Goal: Transaction & Acquisition: Purchase product/service

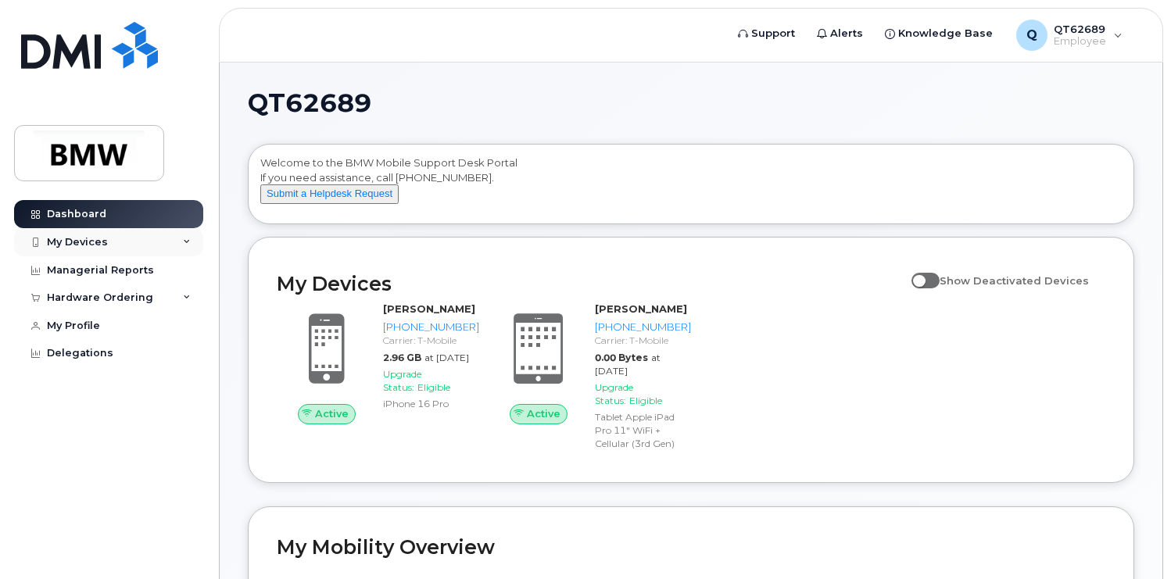
click at [98, 243] on div "My Devices" at bounding box center [77, 242] width 61 height 13
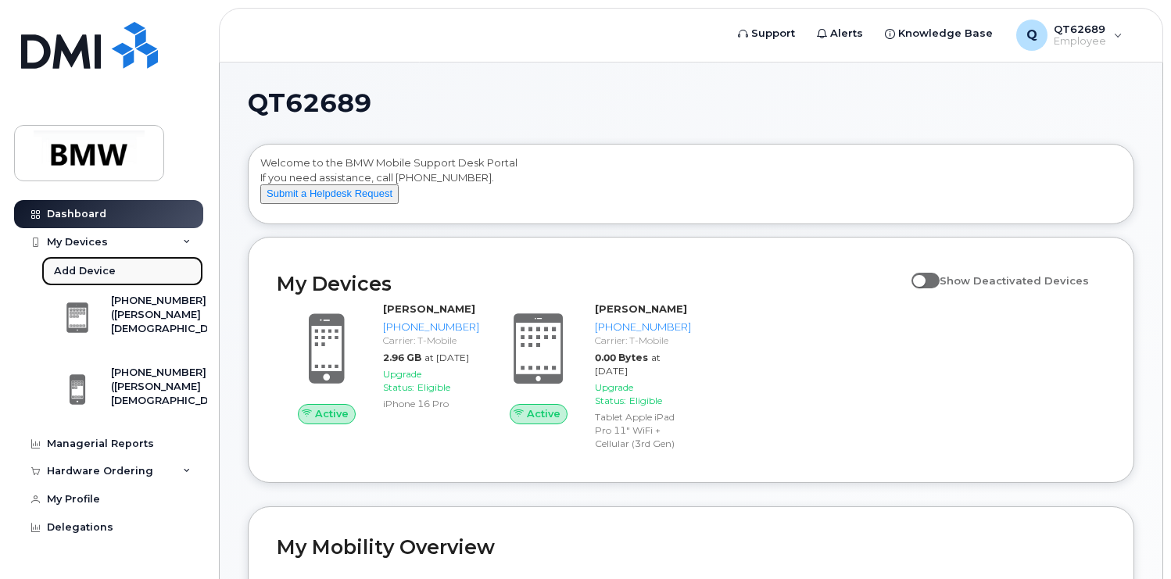
click at [79, 269] on div "Add Device" at bounding box center [85, 271] width 62 height 14
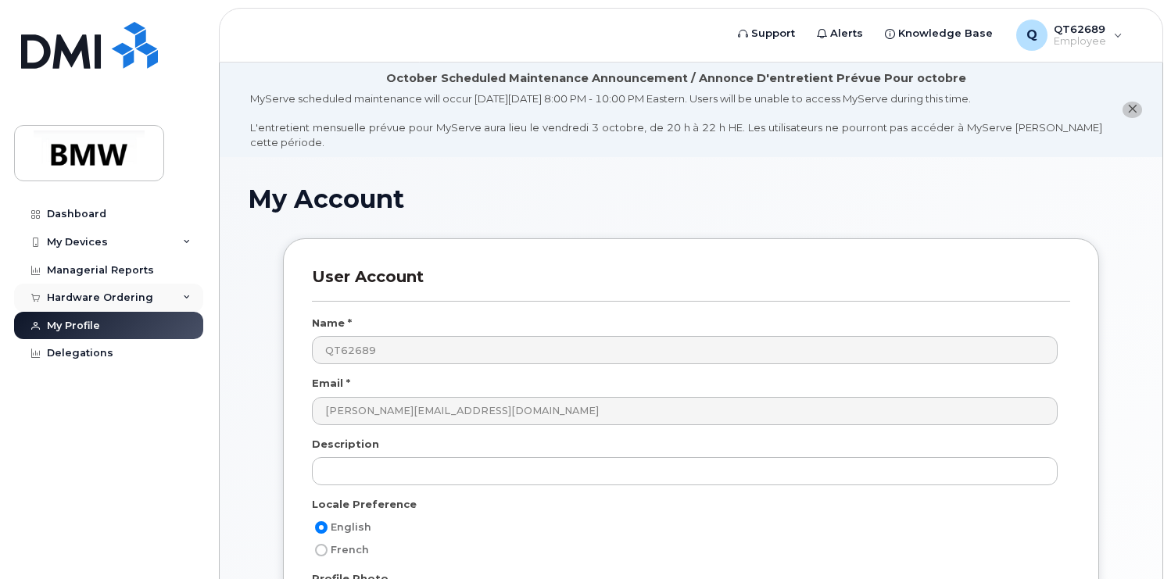
click at [178, 306] on div "Hardware Ordering" at bounding box center [108, 298] width 189 height 28
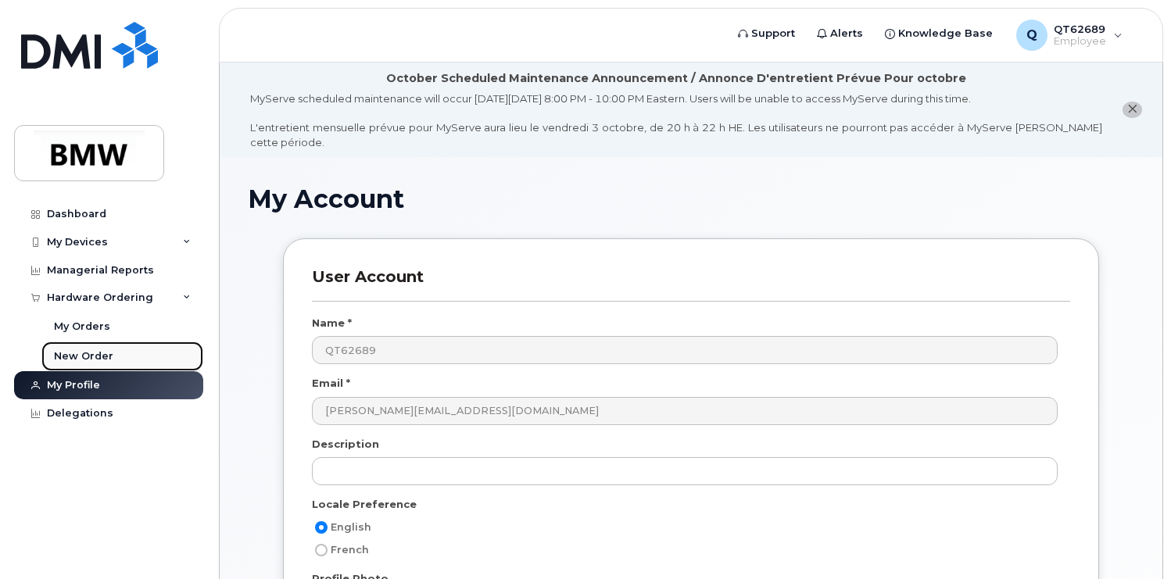
click at [74, 353] on div "New Order" at bounding box center [83, 356] width 59 height 14
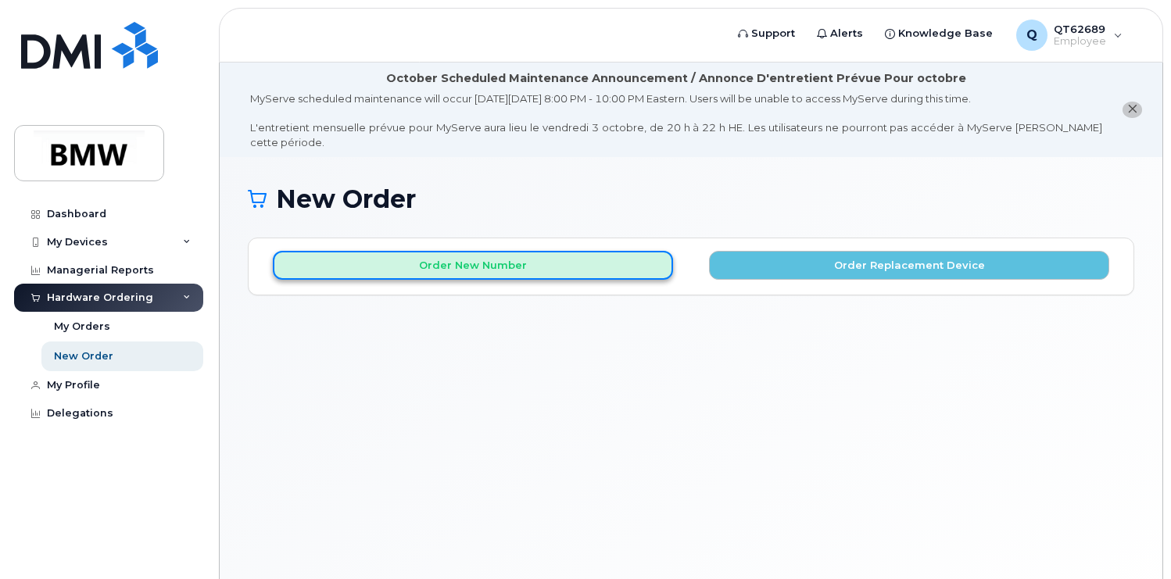
click at [490, 267] on button "Order New Number" at bounding box center [473, 265] width 400 height 29
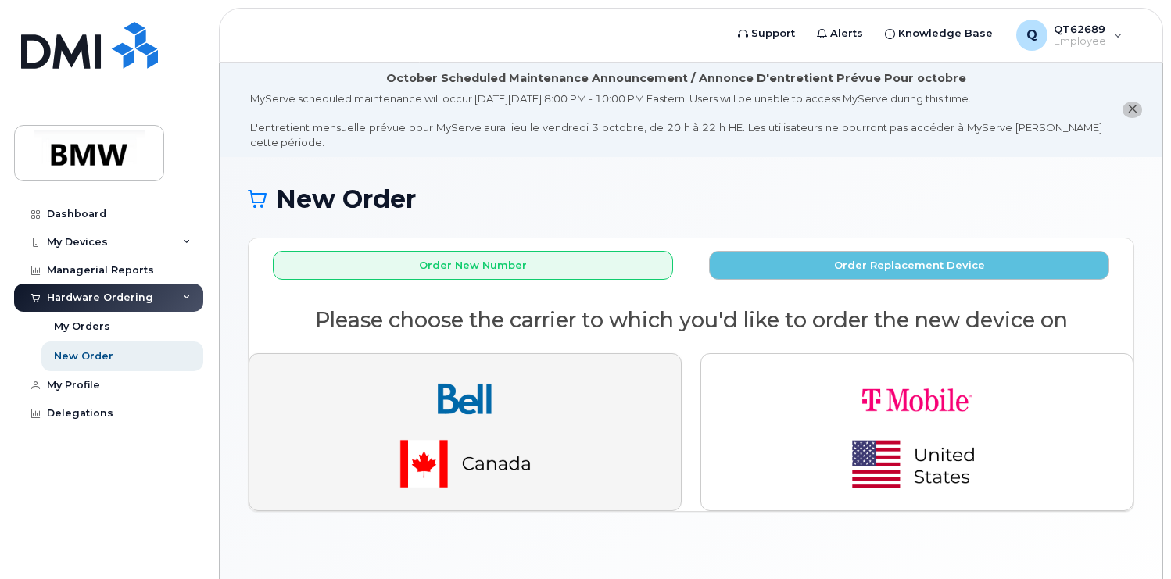
click at [435, 398] on img "button" at bounding box center [465, 432] width 219 height 131
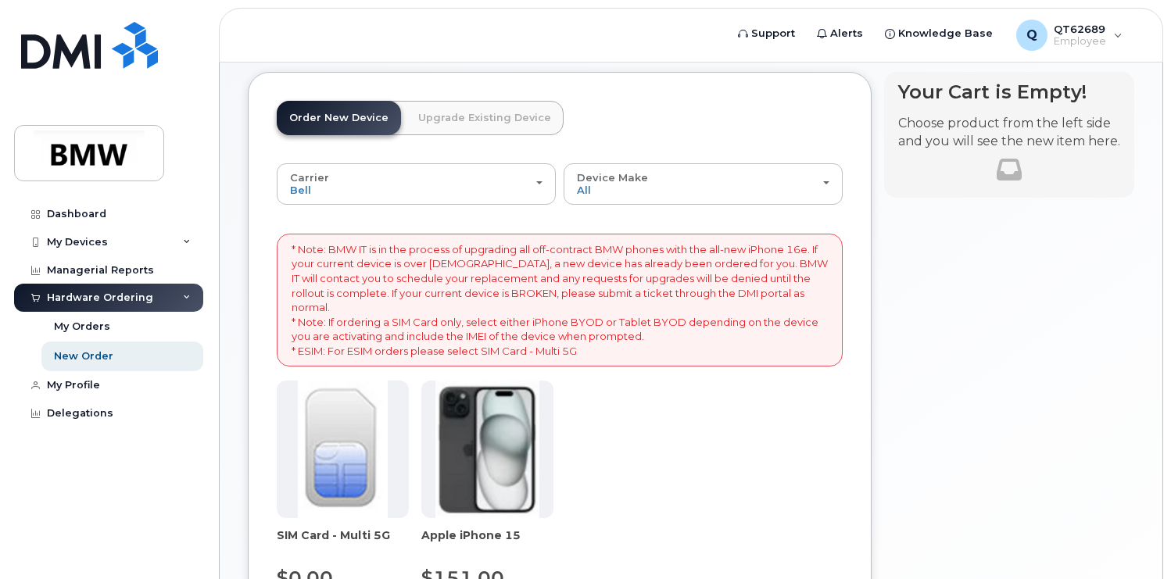
scroll to position [161, 0]
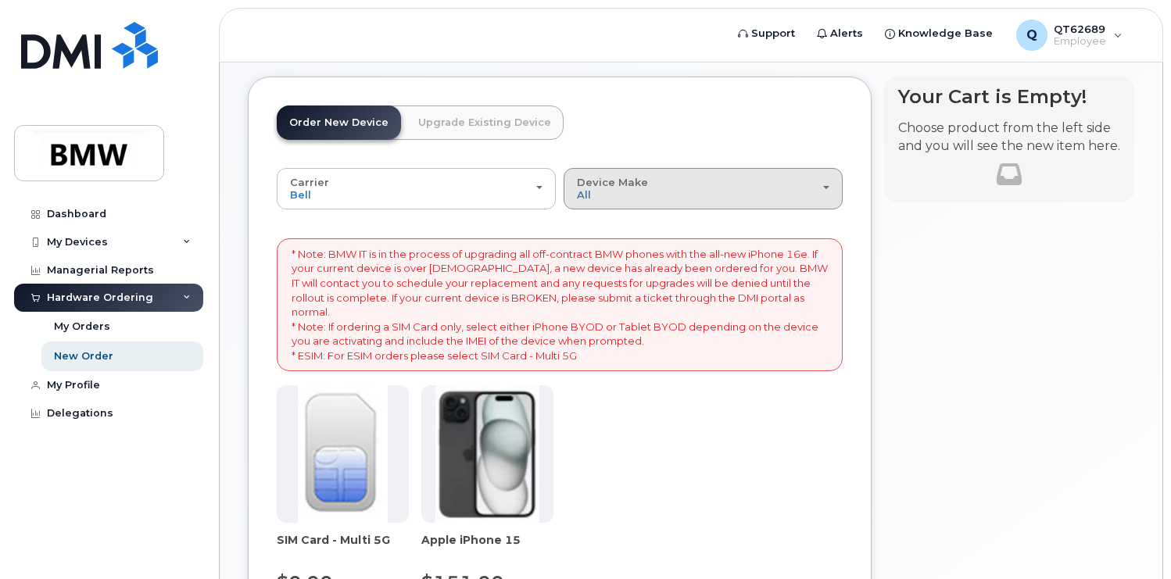
click at [622, 192] on div "Device Make All iPhone" at bounding box center [703, 189] width 253 height 24
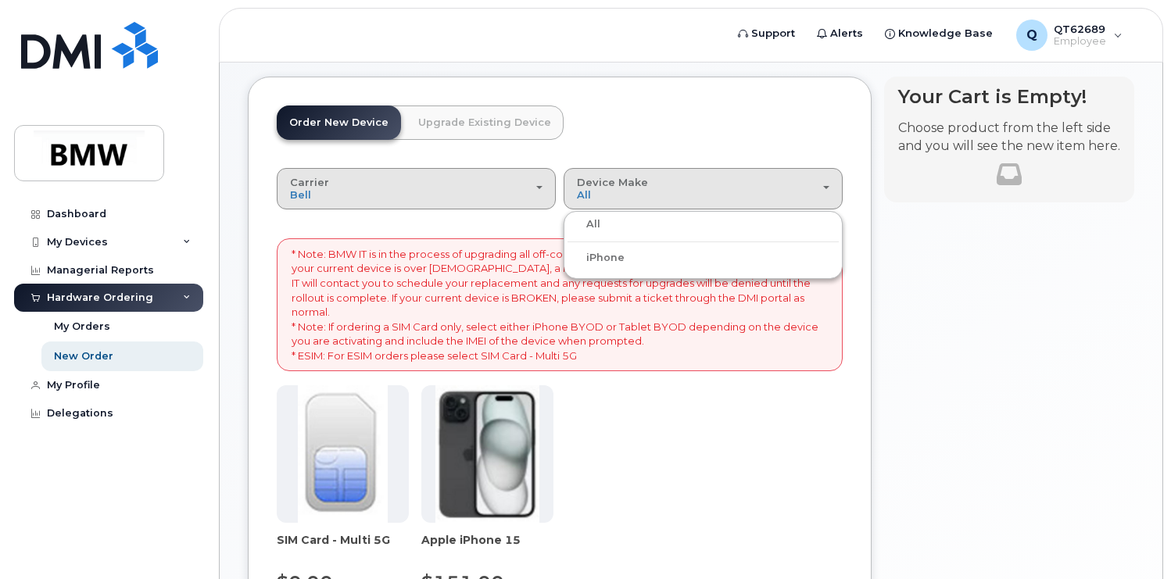
click at [481, 192] on div "Carrier Bell T-Mobile" at bounding box center [416, 189] width 253 height 24
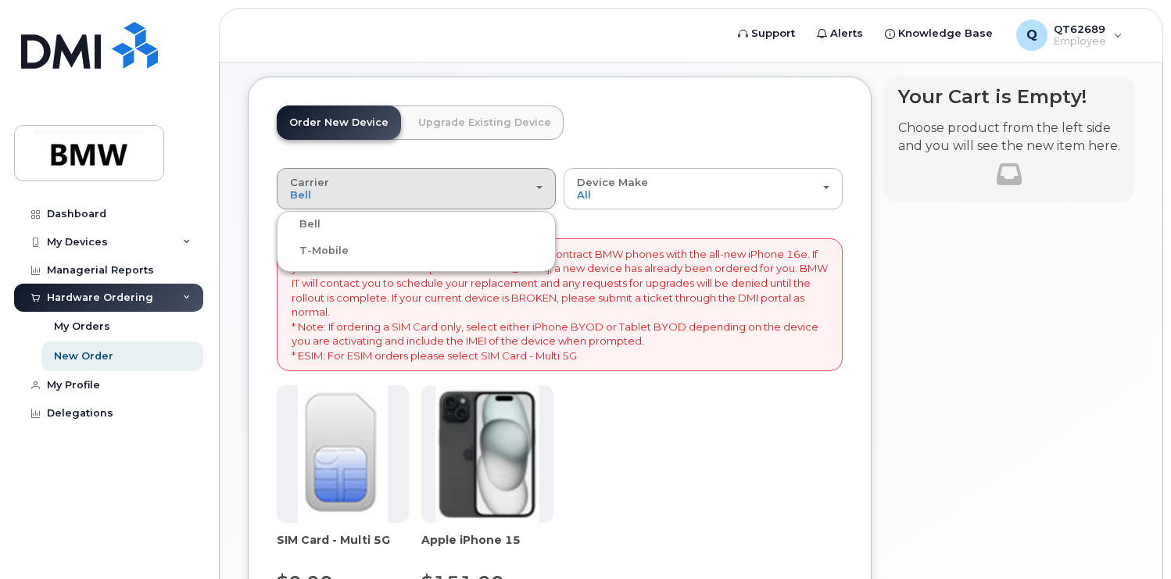
click at [375, 250] on div "T-Mobile" at bounding box center [416, 251] width 271 height 19
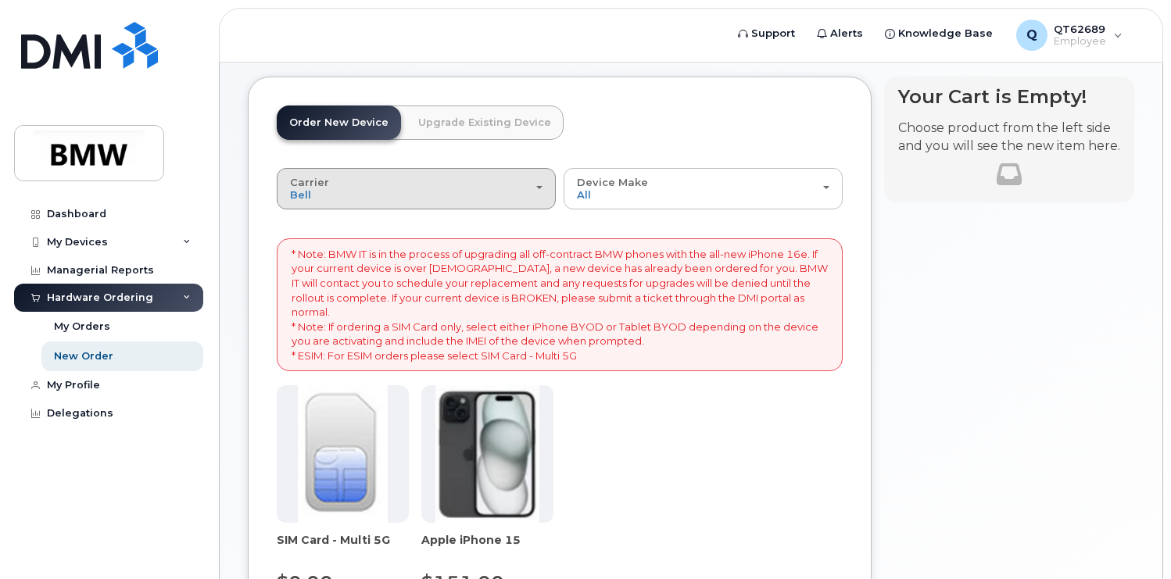
click at [336, 192] on div "Carrier Bell T-Mobile" at bounding box center [416, 189] width 253 height 24
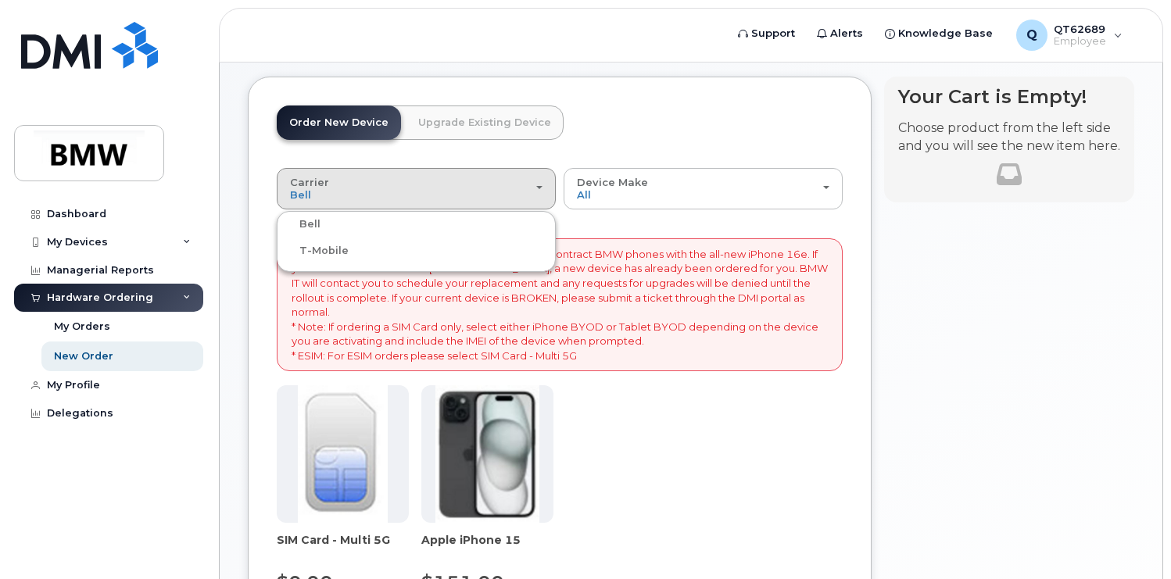
click at [310, 254] on label "T-Mobile" at bounding box center [315, 251] width 68 height 19
click at [0, 0] on input "T-Mobile" at bounding box center [0, 0] width 0 height 0
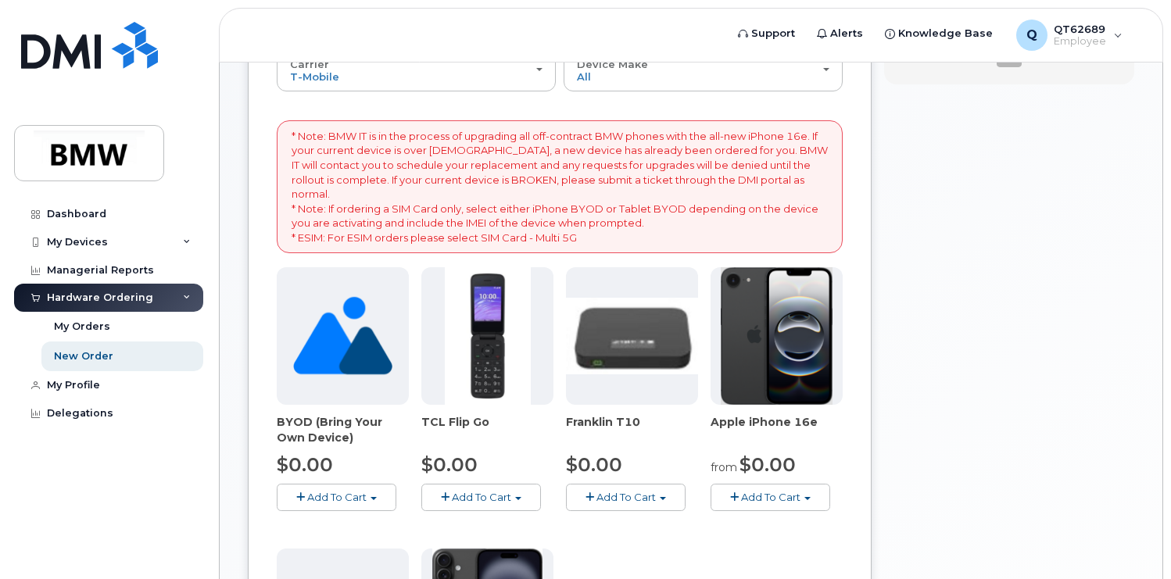
scroll to position [260, 0]
